Goal: Transaction & Acquisition: Purchase product/service

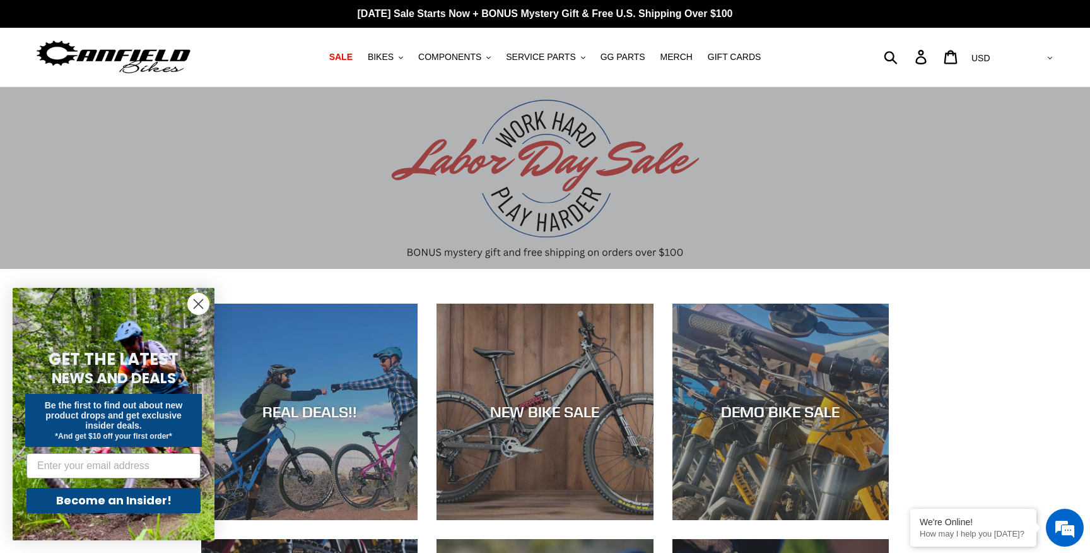
click at [201, 300] on icon "Close dialog" at bounding box center [198, 304] width 9 height 9
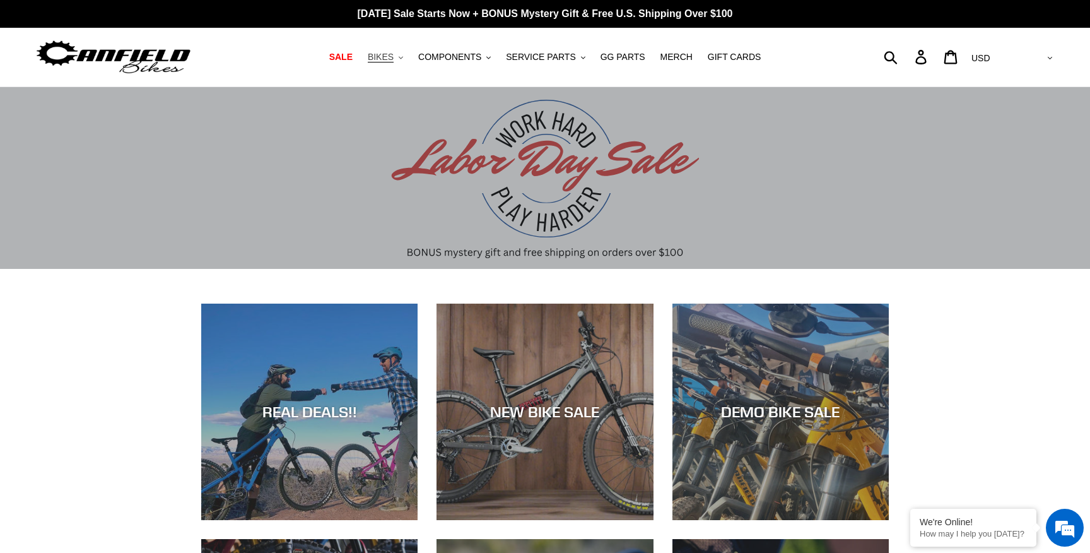
click at [394, 56] on span "BIKES" at bounding box center [381, 57] width 26 height 11
click at [462, 59] on span "COMPONENTS" at bounding box center [449, 57] width 63 height 11
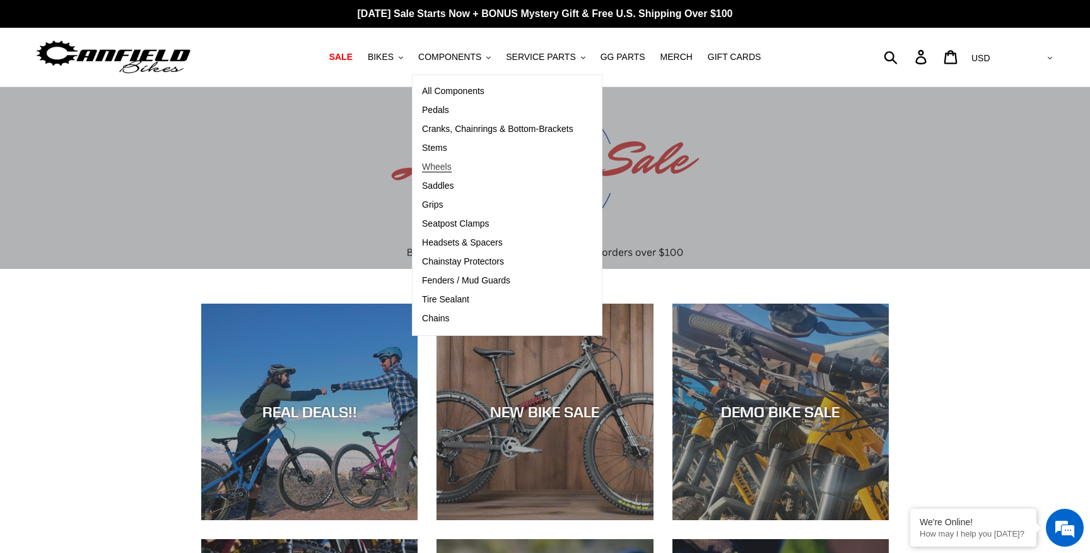
click at [449, 166] on span "Wheels" at bounding box center [437, 167] width 30 height 11
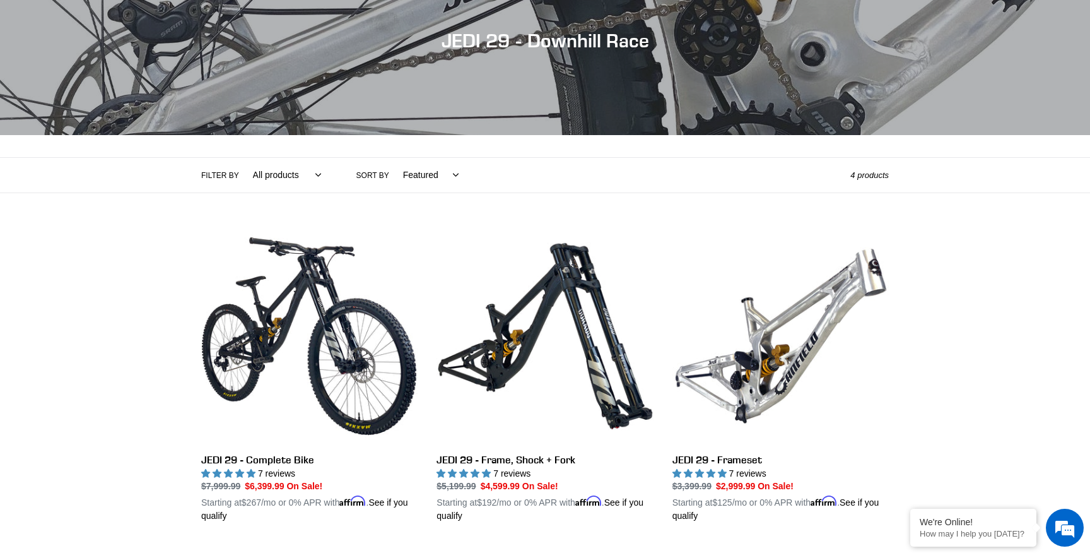
scroll to position [156, 0]
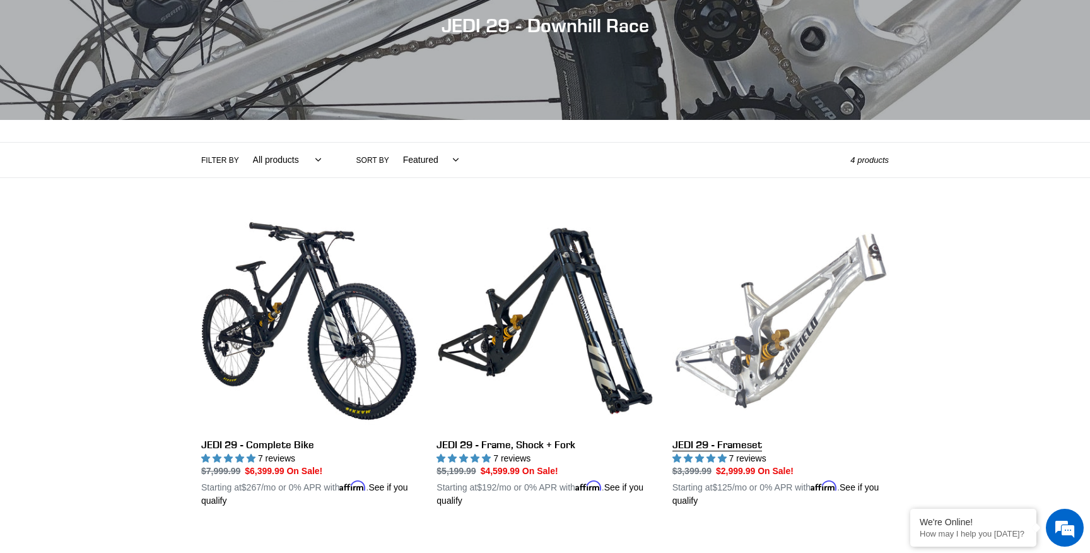
click at [814, 310] on link "JEDI 29 - Frameset" at bounding box center [781, 360] width 216 height 295
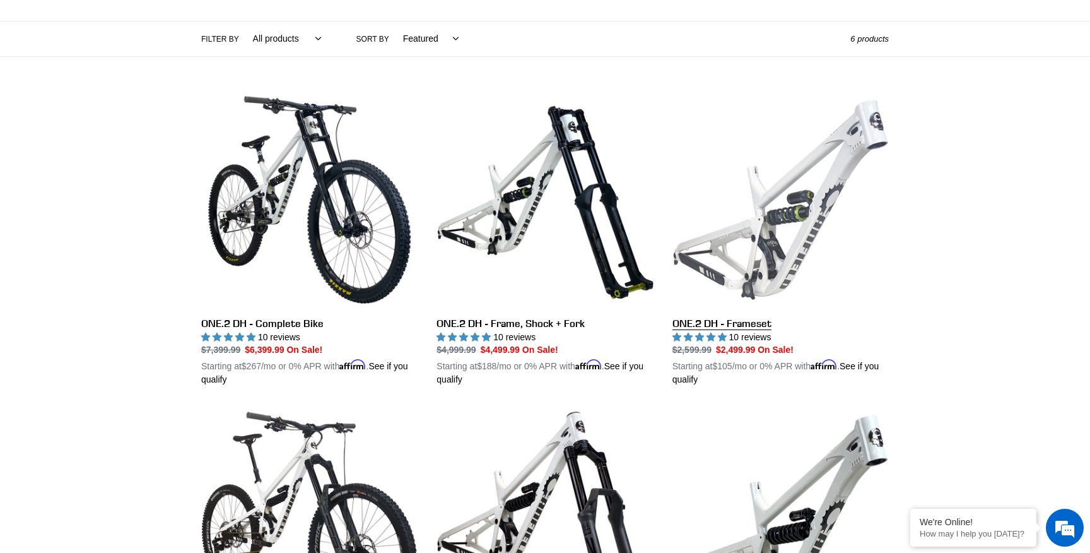
scroll to position [278, 0]
click at [772, 200] on link "ONE.2 DH - Frameset" at bounding box center [781, 238] width 216 height 295
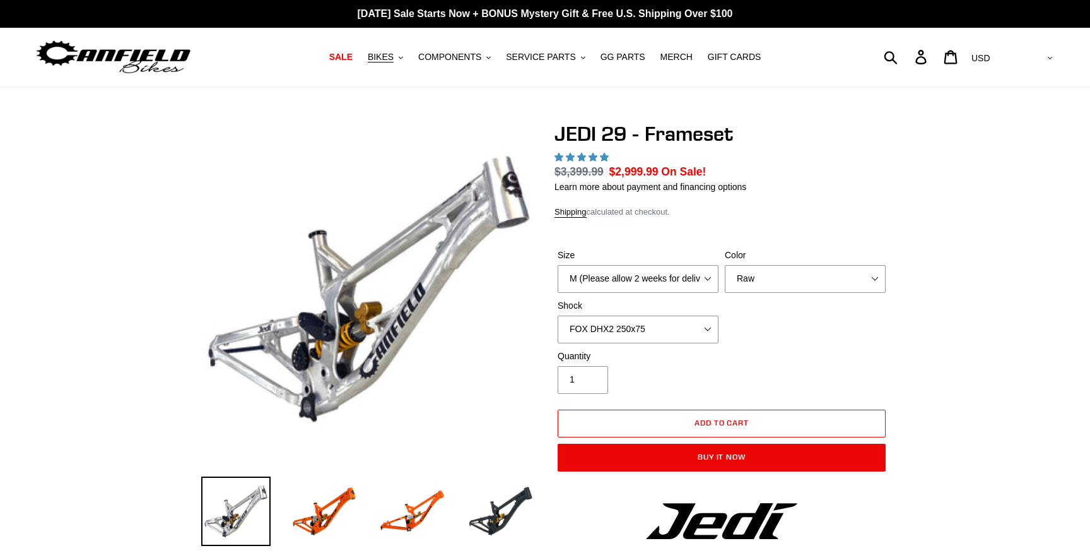
select select "highest-rating"
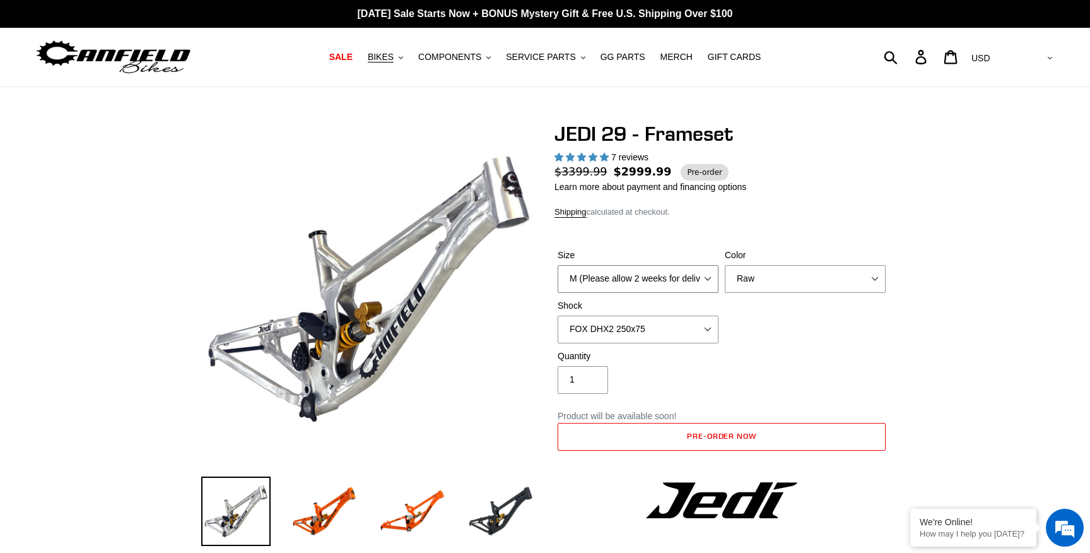
click at [700, 281] on select "M (Please allow 2 weeks for delivery) L (Please allow 2 weeks for delivery) XL" at bounding box center [638, 279] width 161 height 28
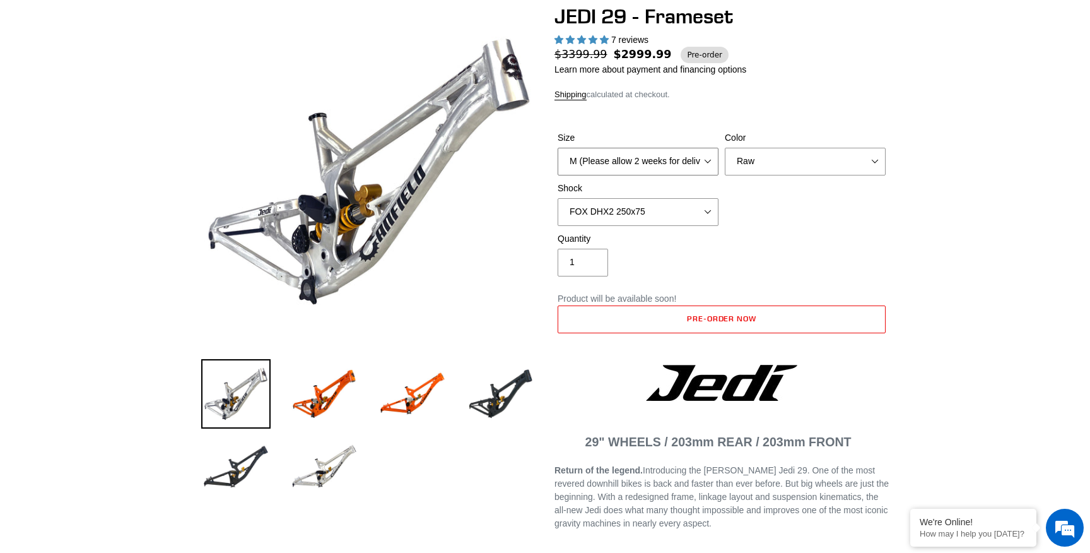
scroll to position [122, 0]
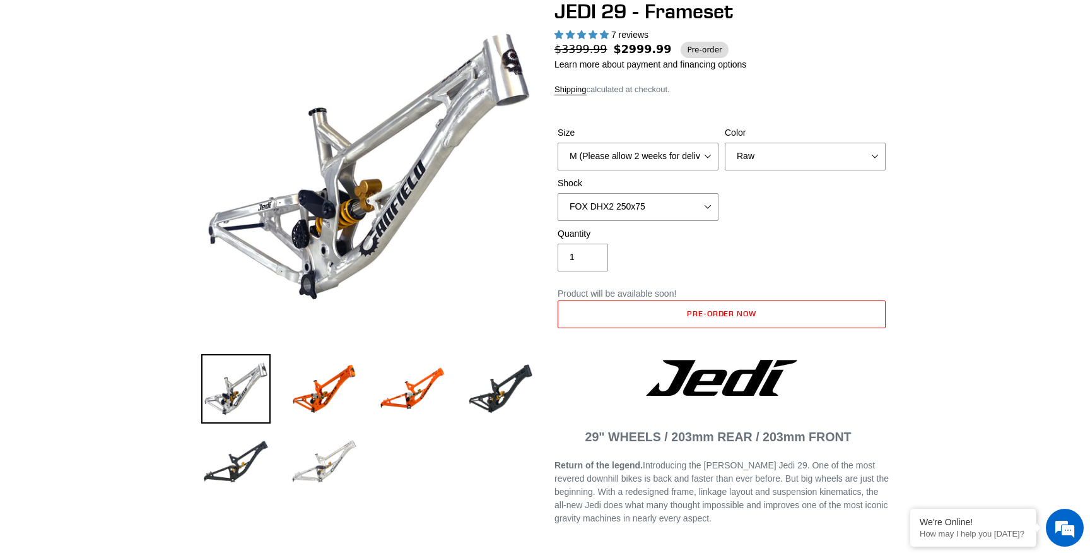
click at [333, 466] on img at bounding box center [324, 461] width 69 height 69
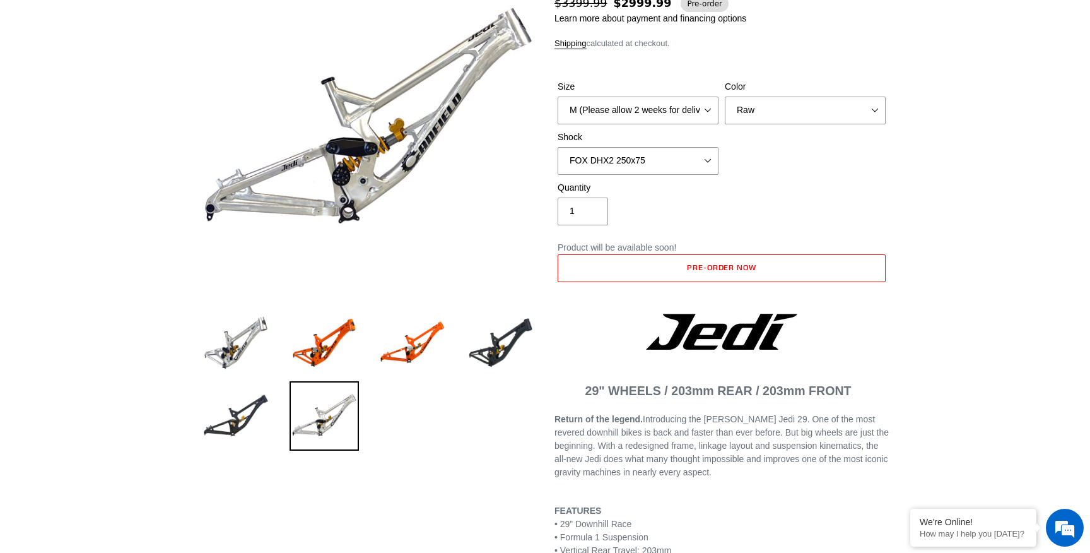
scroll to position [109, 0]
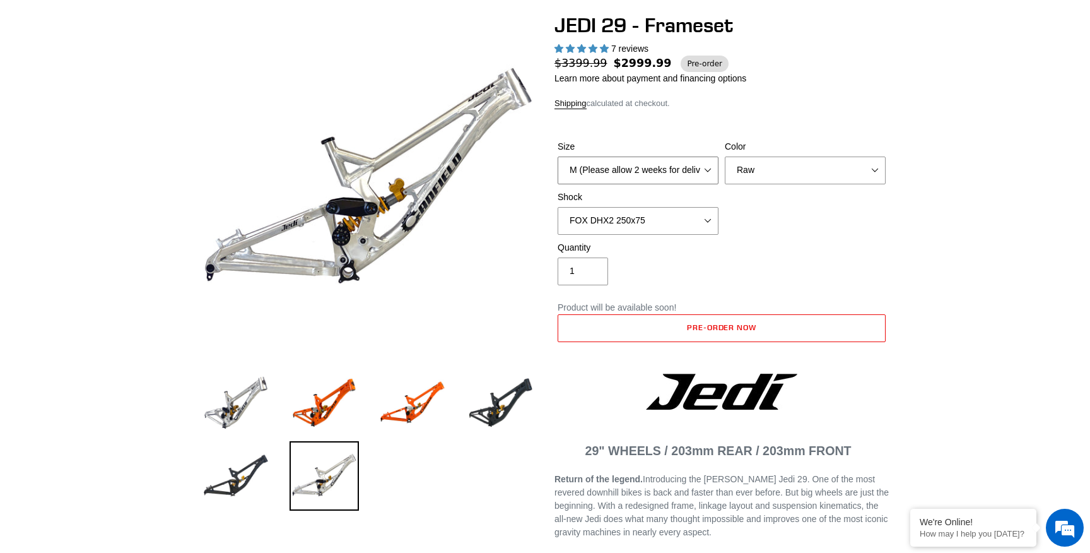
click at [688, 170] on select "M (Please allow 2 weeks for delivery) L (Please allow 2 weeks for delivery) XL" at bounding box center [638, 170] width 161 height 28
select select "L (Please allow 2 weeks for delivery)"
click at [558, 156] on select "M (Please allow 2 weeks for delivery) L (Please allow 2 weeks for delivery) XL" at bounding box center [638, 170] width 161 height 28
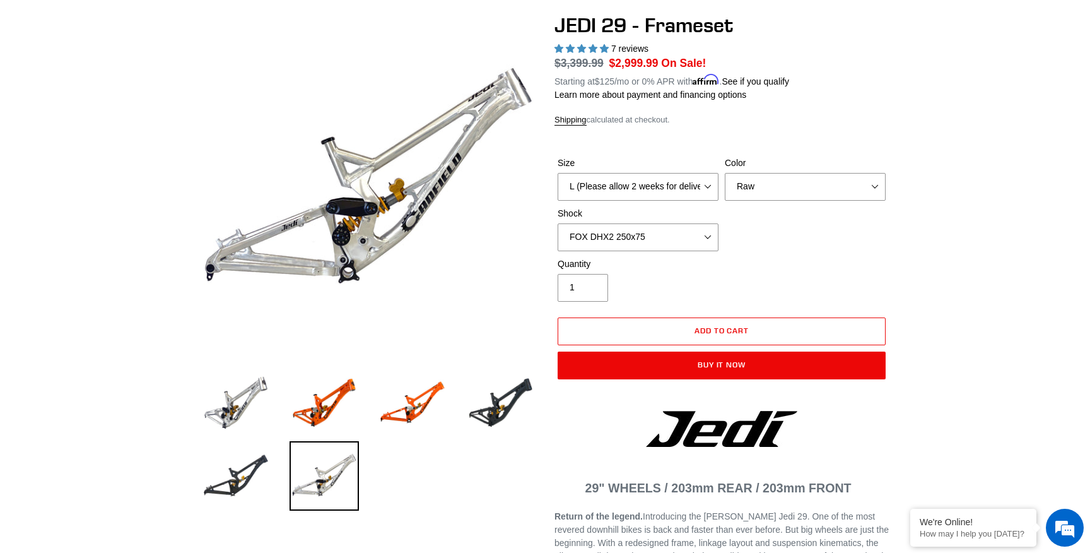
click at [800, 170] on div "Color Orange Raw Stealth Black" at bounding box center [805, 178] width 167 height 44
click at [798, 184] on select "Orange Raw Stealth Black" at bounding box center [805, 187] width 161 height 28
click at [725, 173] on select "Orange Raw Stealth Black" at bounding box center [805, 187] width 161 height 28
click at [683, 236] on select "No Shock FOX DHX2 250x75 RockShox Vivid Ultimate DH 250x75 EXT e-Storia LOX V3" at bounding box center [638, 237] width 161 height 28
click at [558, 223] on select "No Shock FOX DHX2 250x75 RockShox Vivid Ultimate DH 250x75 EXT e-Storia LOX V3" at bounding box center [638, 237] width 161 height 28
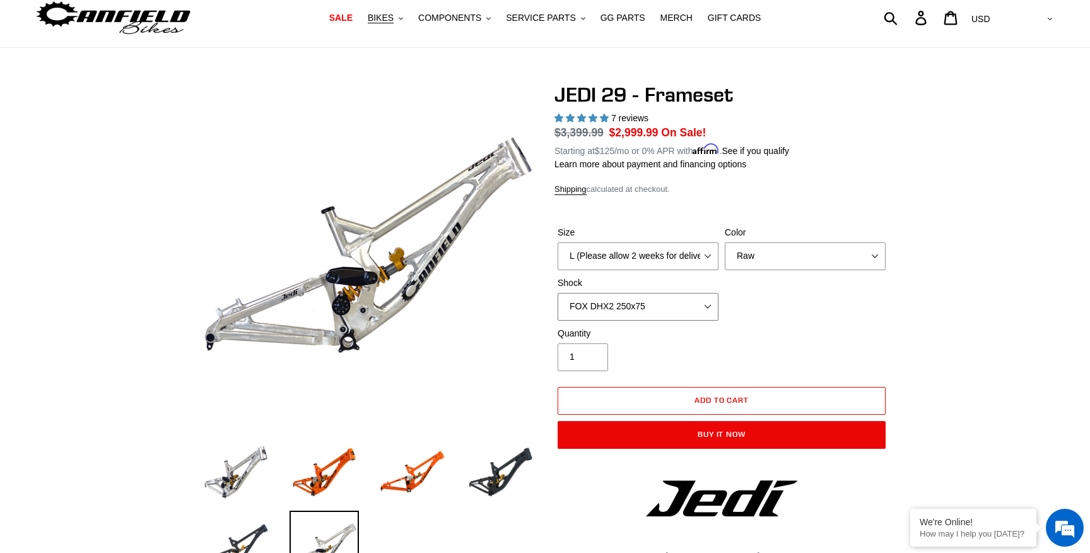
scroll to position [28, 0]
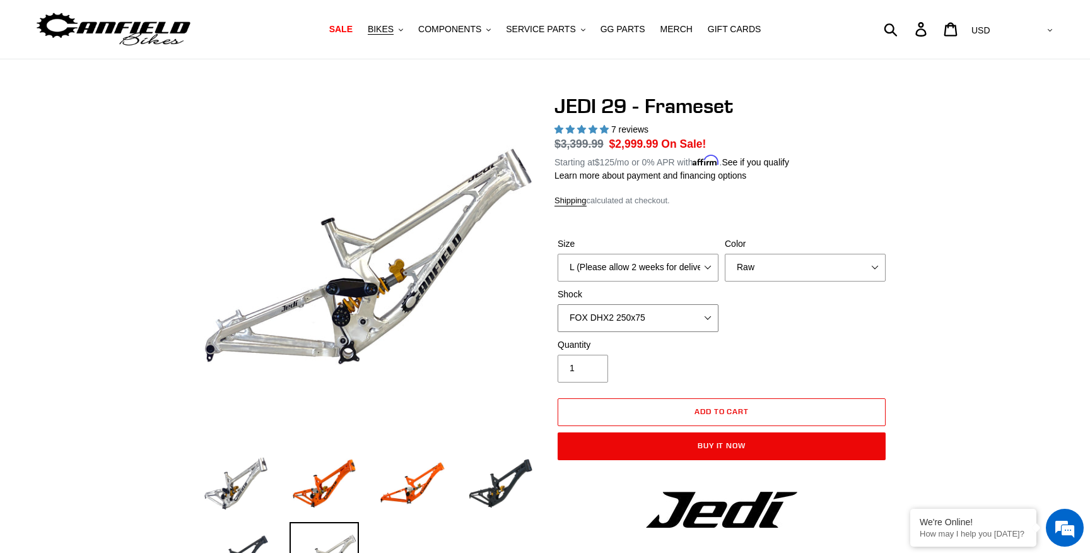
click at [686, 315] on select "No Shock FOX DHX2 250x75 RockShox Vivid Ultimate DH 250x75 EXT e-Storia LOX V3" at bounding box center [638, 318] width 161 height 28
click at [558, 304] on select "No Shock FOX DHX2 250x75 RockShox Vivid Ultimate DH 250x75 EXT e-Storia LOX V3" at bounding box center [638, 318] width 161 height 28
click at [687, 312] on select "No Shock FOX DHX2 250x75 RockShox Vivid Ultimate DH 250x75 EXT e-Storia LOX V3" at bounding box center [638, 318] width 161 height 28
click at [558, 304] on select "No Shock FOX DHX2 250x75 RockShox Vivid Ultimate DH 250x75 EXT e-Storia LOX V3" at bounding box center [638, 318] width 161 height 28
click at [677, 314] on select "No Shock FOX DHX2 250x75 RockShox Vivid Ultimate DH 250x75 EXT e-Storia LOX V3" at bounding box center [638, 318] width 161 height 28
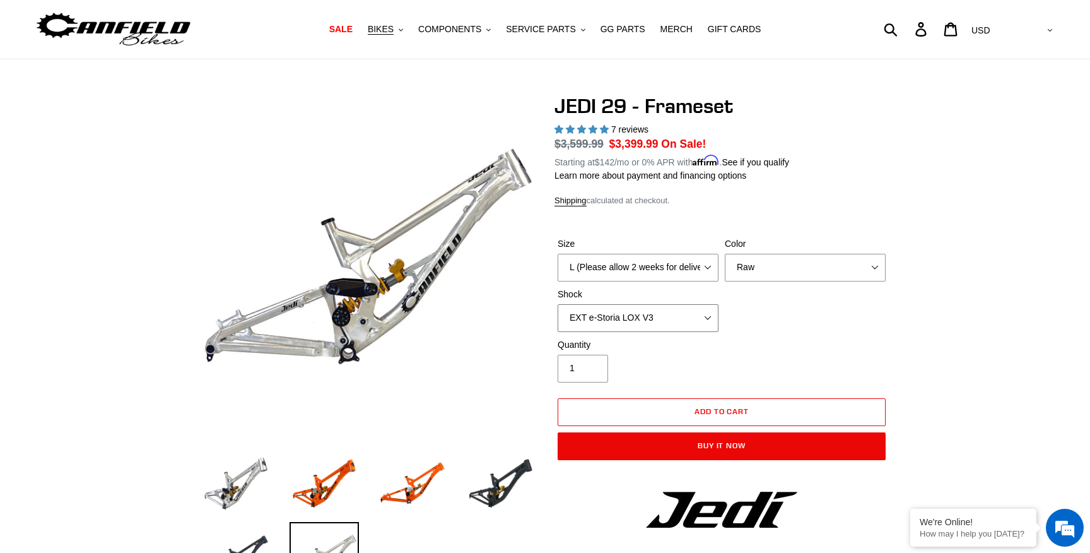
select select "FOX DHX2 250x75"
click at [558, 304] on select "No Shock FOX DHX2 250x75 RockShox Vivid Ultimate DH 250x75 EXT e-Storia LOX V3" at bounding box center [638, 318] width 161 height 28
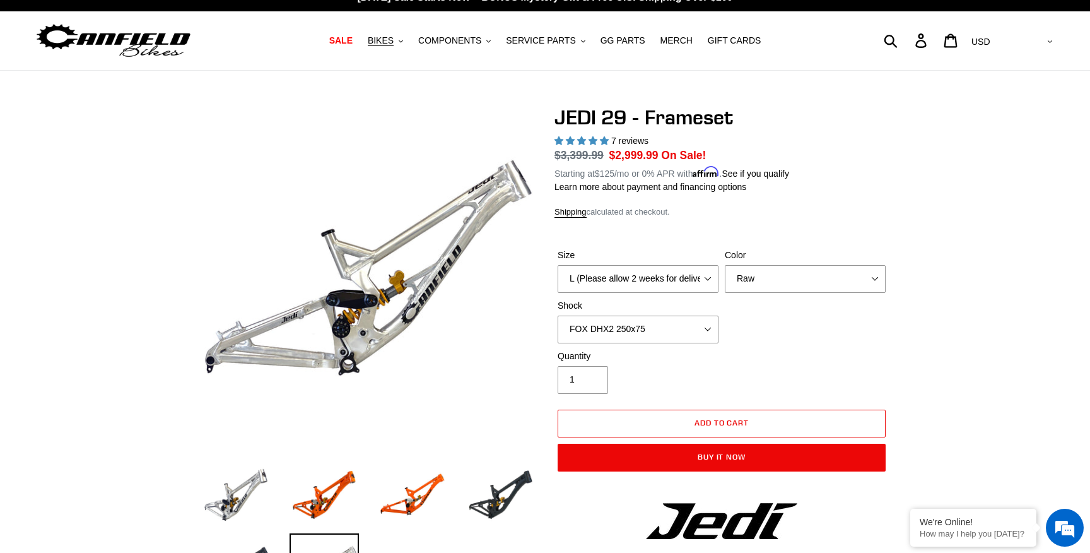
scroll to position [16, 0]
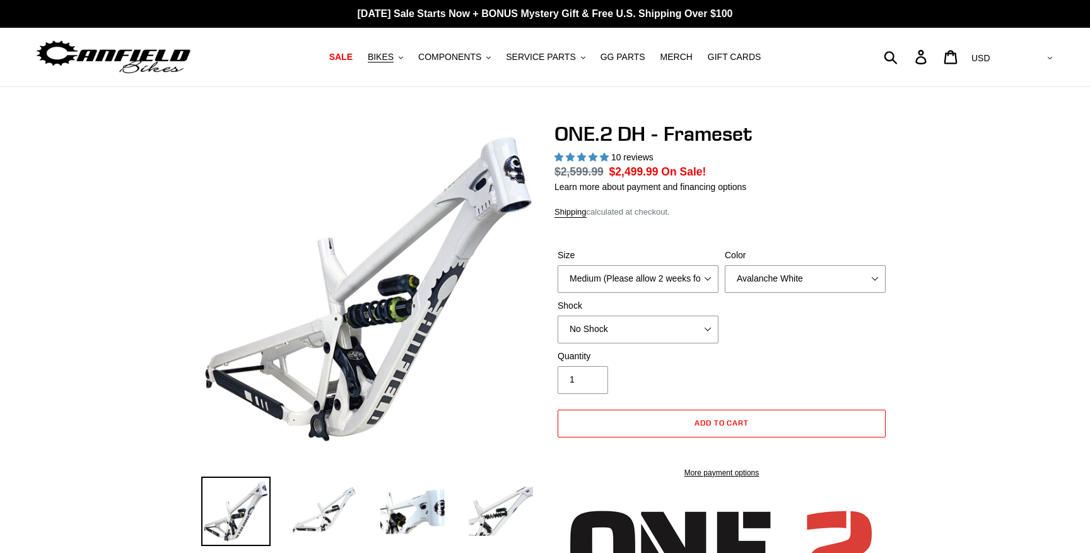
select select "highest-rating"
